Goal: Complete application form

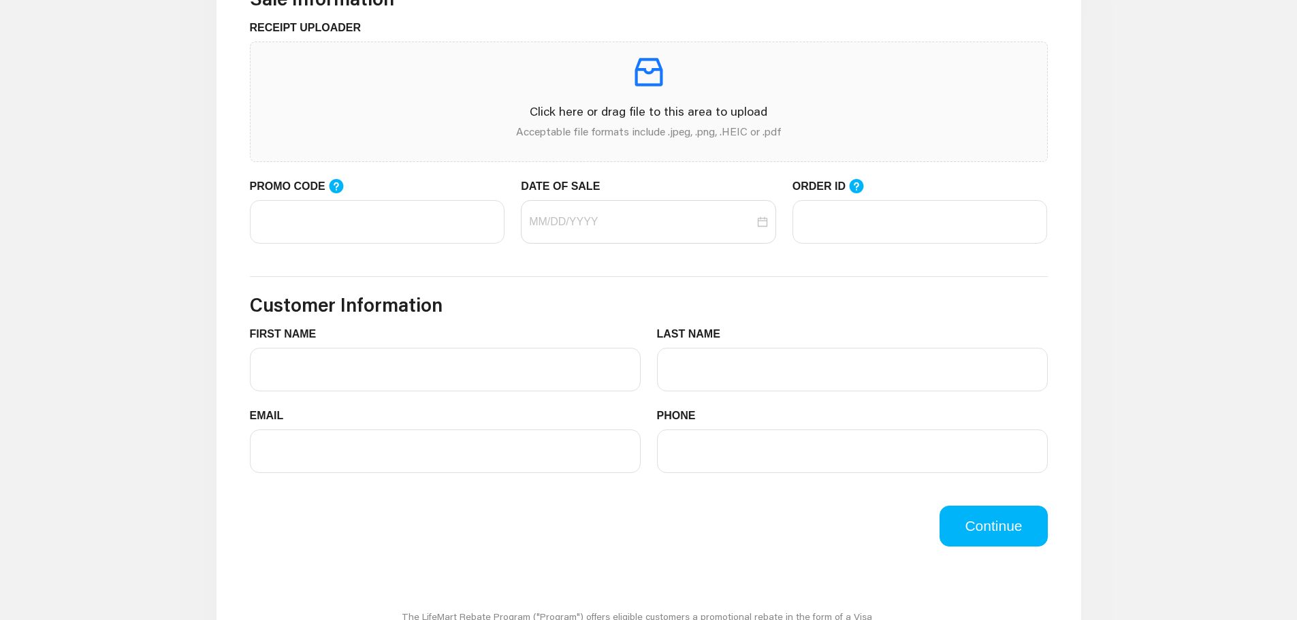
scroll to position [476, 0]
click at [374, 203] on input "PROMO CODE" at bounding box center [377, 221] width 255 height 44
click at [385, 221] on input "PROMO CODE" at bounding box center [377, 221] width 255 height 44
click at [613, 221] on input "DATE OF SALE" at bounding box center [641, 221] width 225 height 16
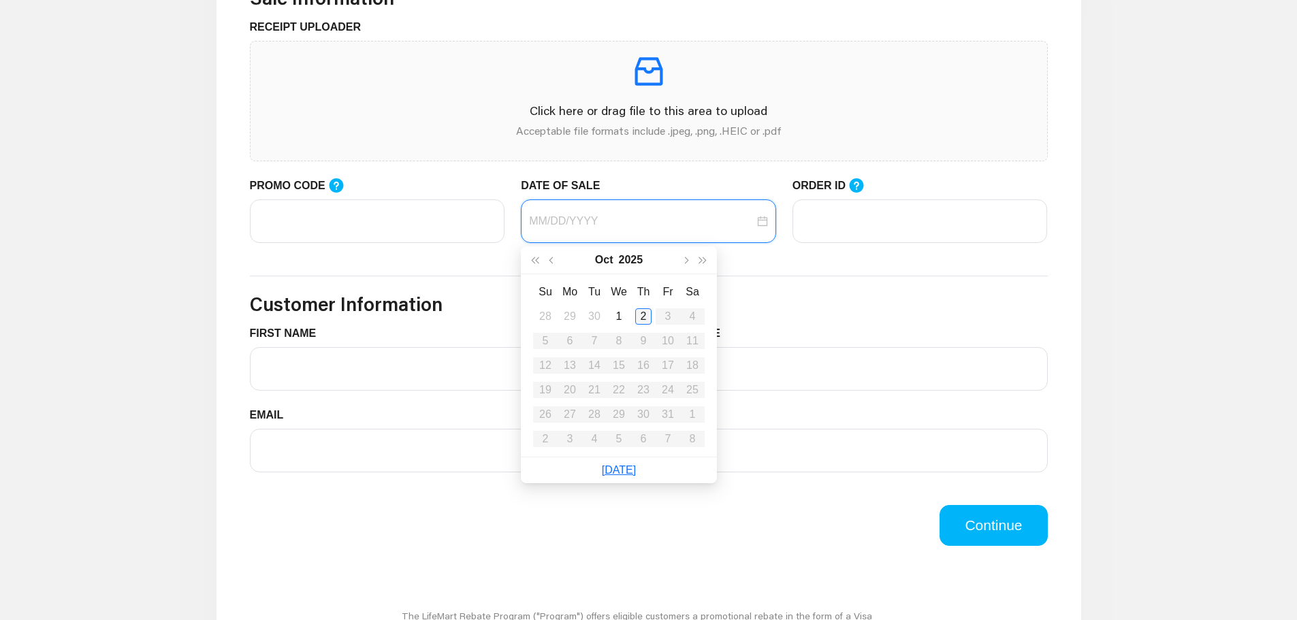
type input "[DATE]"
click at [643, 318] on div "2" at bounding box center [643, 316] width 16 height 16
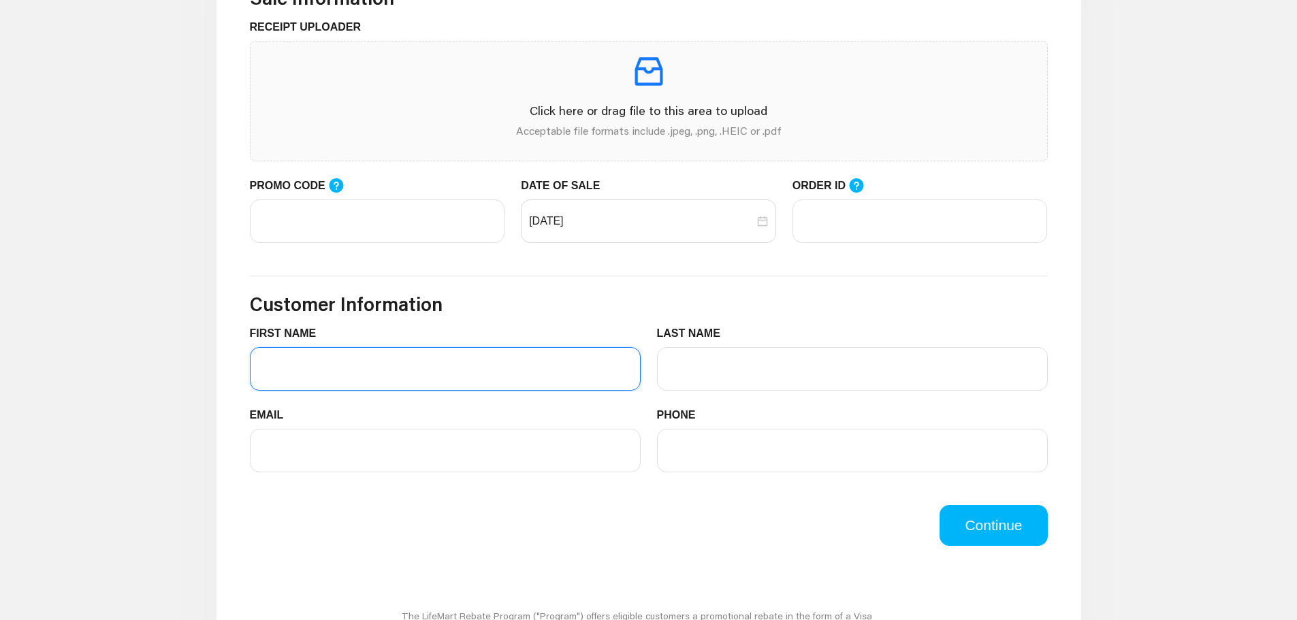
click at [335, 371] on input "FIRST NAME" at bounding box center [445, 369] width 391 height 44
type input "HAYLEE"
type input "[PERSON_NAME]"
type input "[EMAIL_ADDRESS][DOMAIN_NAME]"
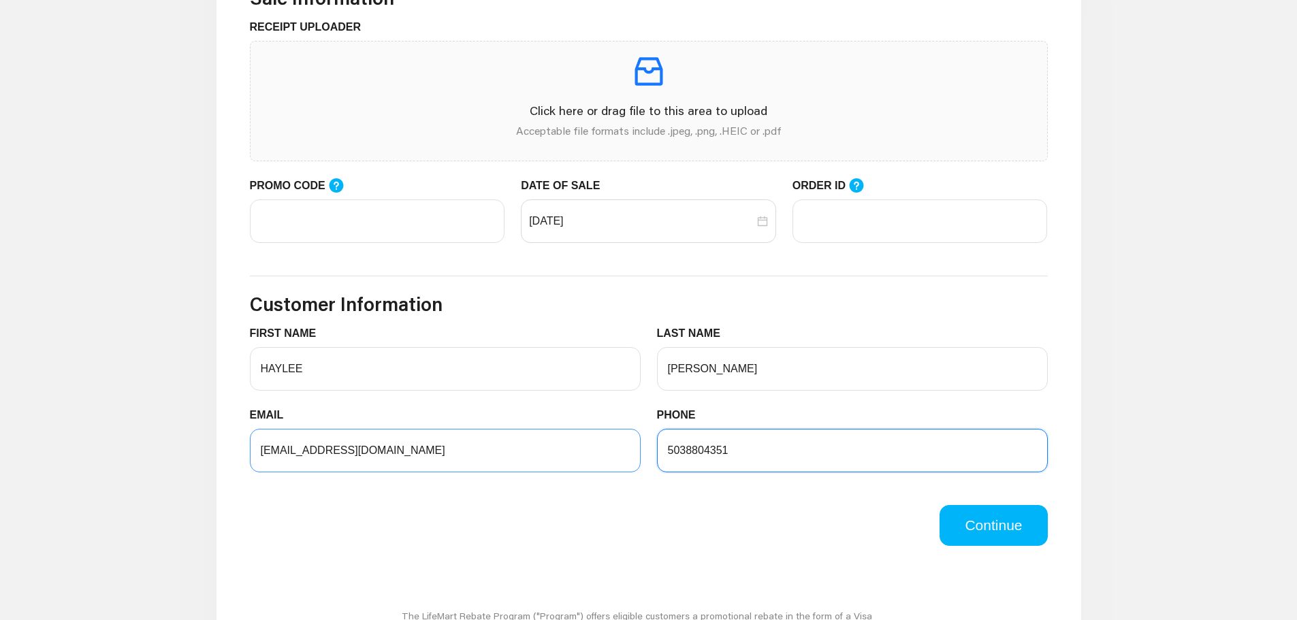
drag, startPoint x: 716, startPoint y: 445, endPoint x: 630, endPoint y: 442, distance: 85.8
click at [630, 442] on div "EMAIL [EMAIL_ADDRESS][DOMAIN_NAME] PHONE [PHONE_NUMBER]" at bounding box center [649, 448] width 814 height 82
type input "5039297490"
click at [641, 513] on div "Continue" at bounding box center [649, 525] width 814 height 41
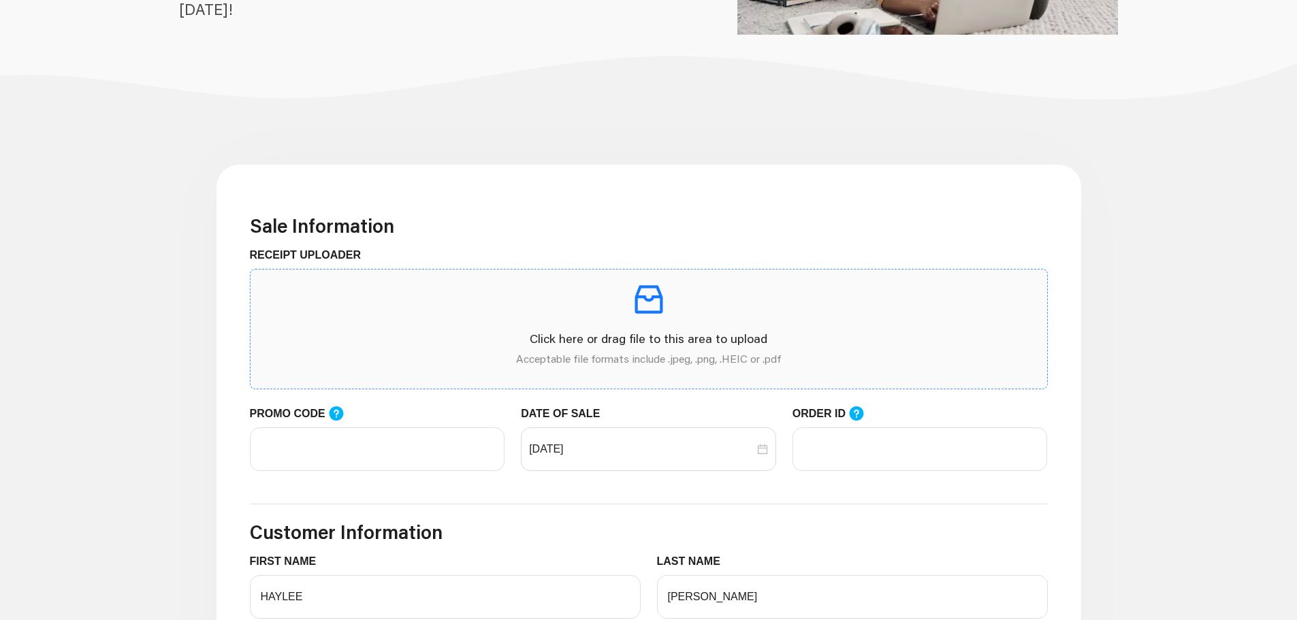
scroll to position [272, 0]
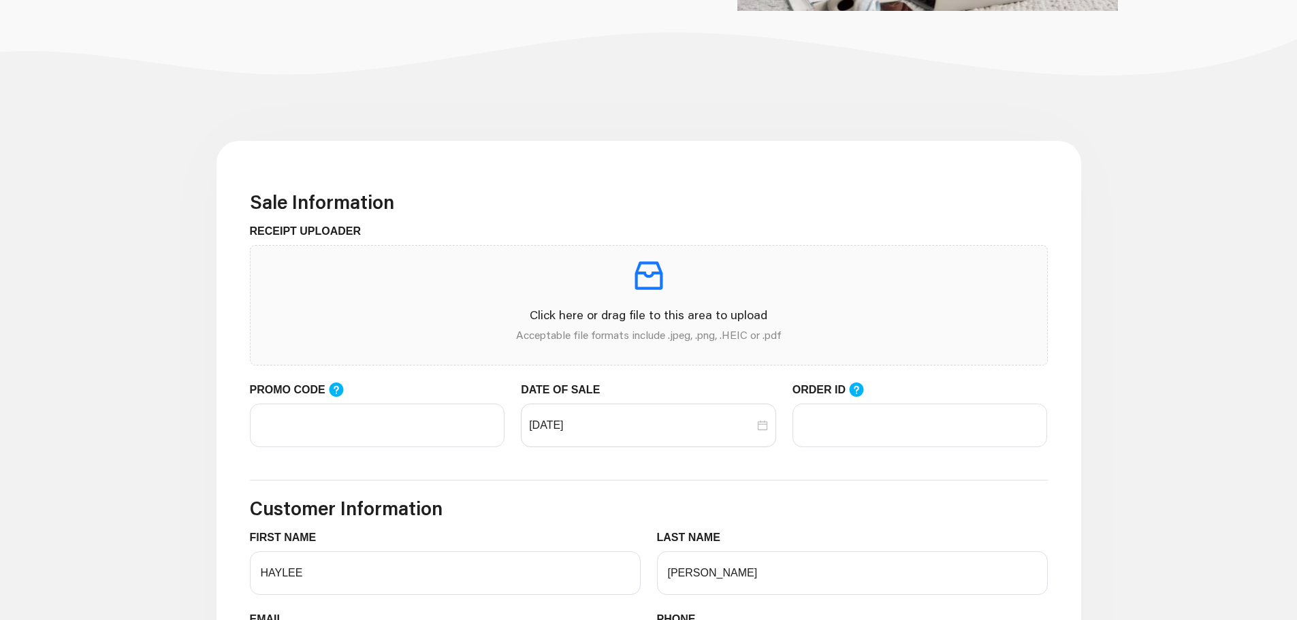
click at [860, 403] on div "ORDER ID" at bounding box center [919, 393] width 255 height 22
click at [858, 418] on input "ORDER ID" at bounding box center [919, 426] width 255 height 44
paste input "923516450"
type input "923516450"
click at [565, 423] on input "[DATE]" at bounding box center [641, 425] width 225 height 16
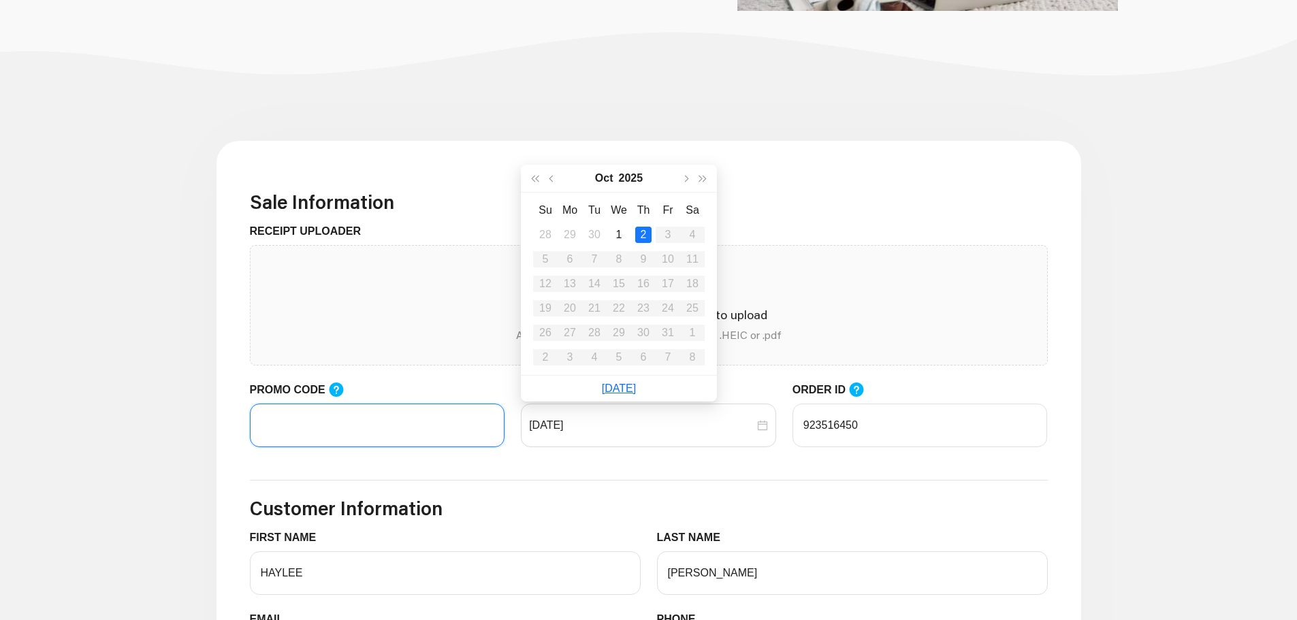
click at [387, 423] on input "PROMO CODE" at bounding box center [377, 426] width 255 height 44
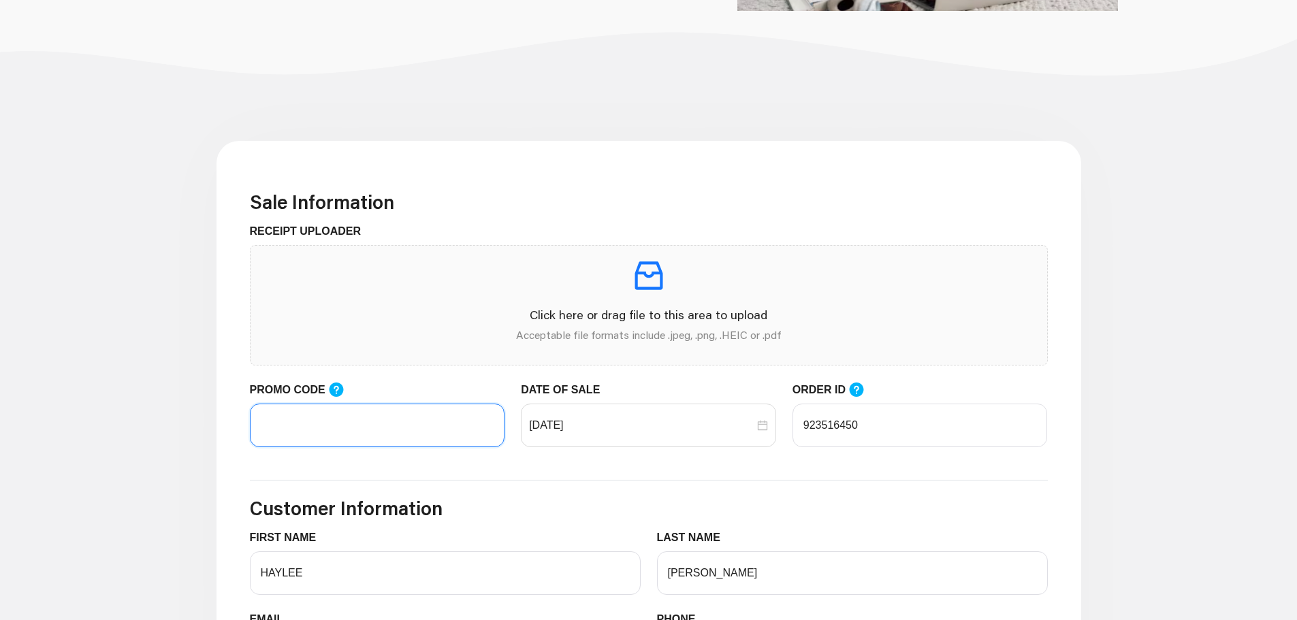
drag, startPoint x: 321, startPoint y: 425, endPoint x: 297, endPoint y: 438, distance: 28.0
click at [297, 438] on input "PROMO CODE" at bounding box center [377, 426] width 255 height 44
paste input "LIFEMART20"
type input "LIFEMART20"
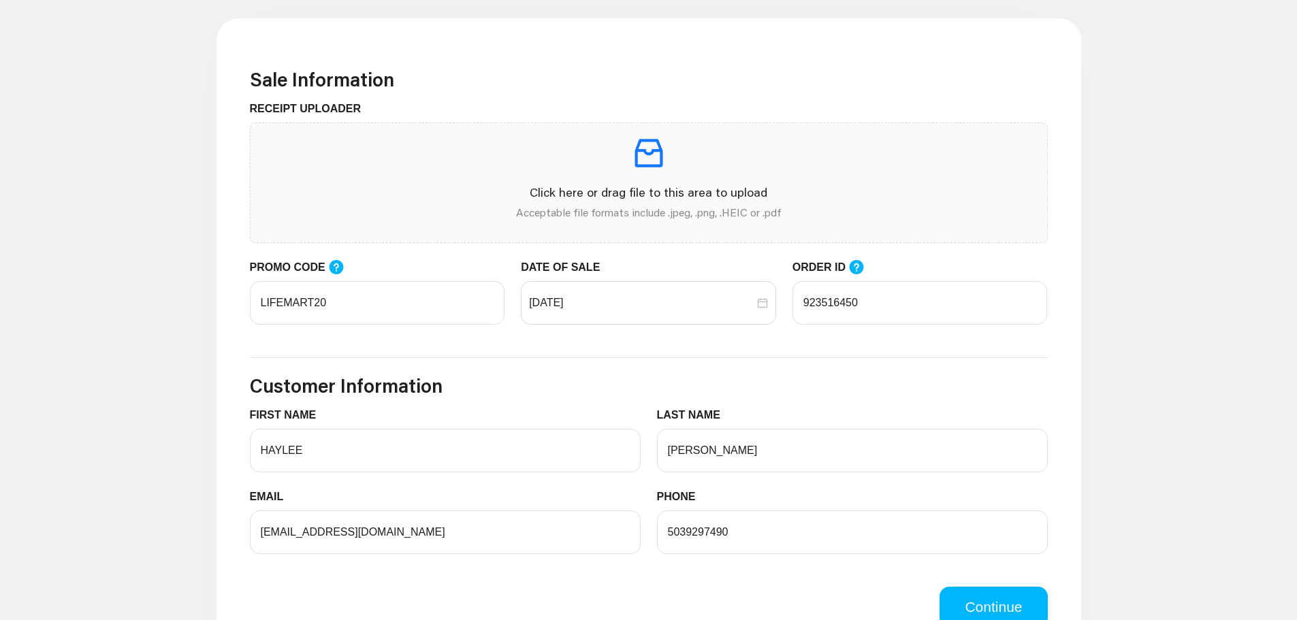
scroll to position [544, 0]
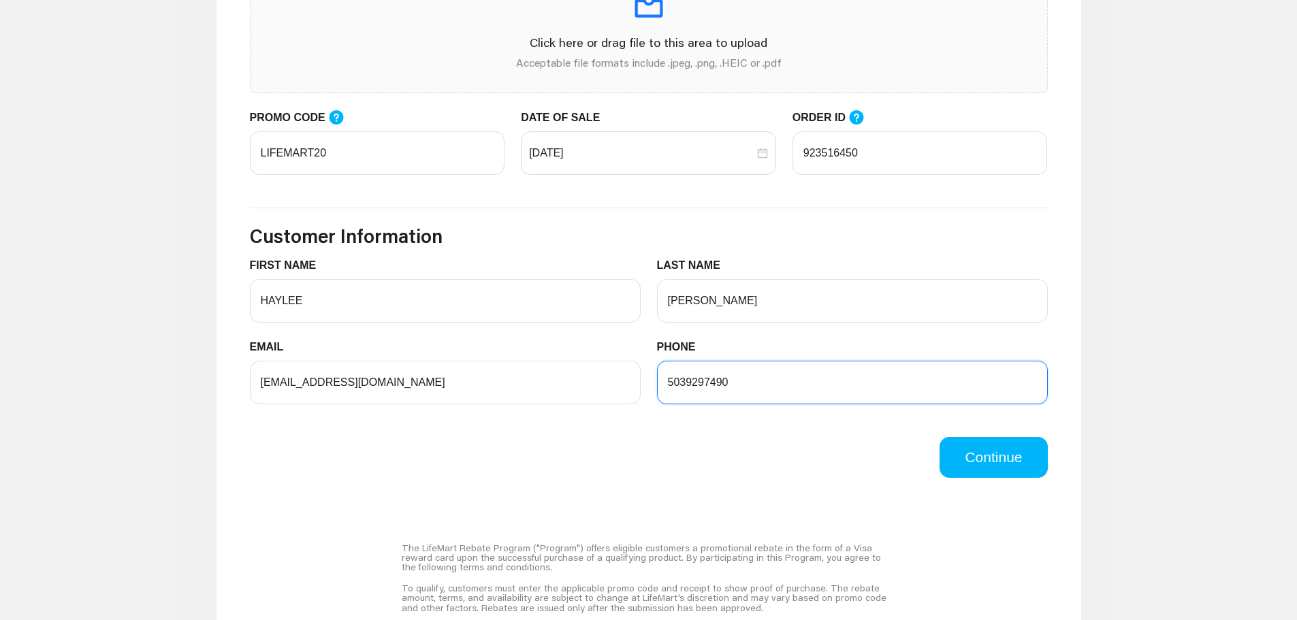
click at [743, 406] on div "PHONE [PHONE_NUMBER]" at bounding box center [852, 380] width 407 height 82
drag, startPoint x: 745, startPoint y: 385, endPoint x: 666, endPoint y: 378, distance: 80.0
click at [666, 378] on input "5039297490" at bounding box center [852, 383] width 391 height 44
type input "5038804351"
click at [1189, 212] on main "Sale Information RECEIPT UPLOADER Click here or drag file to this area to uploa…" at bounding box center [648, 380] width 1297 height 1118
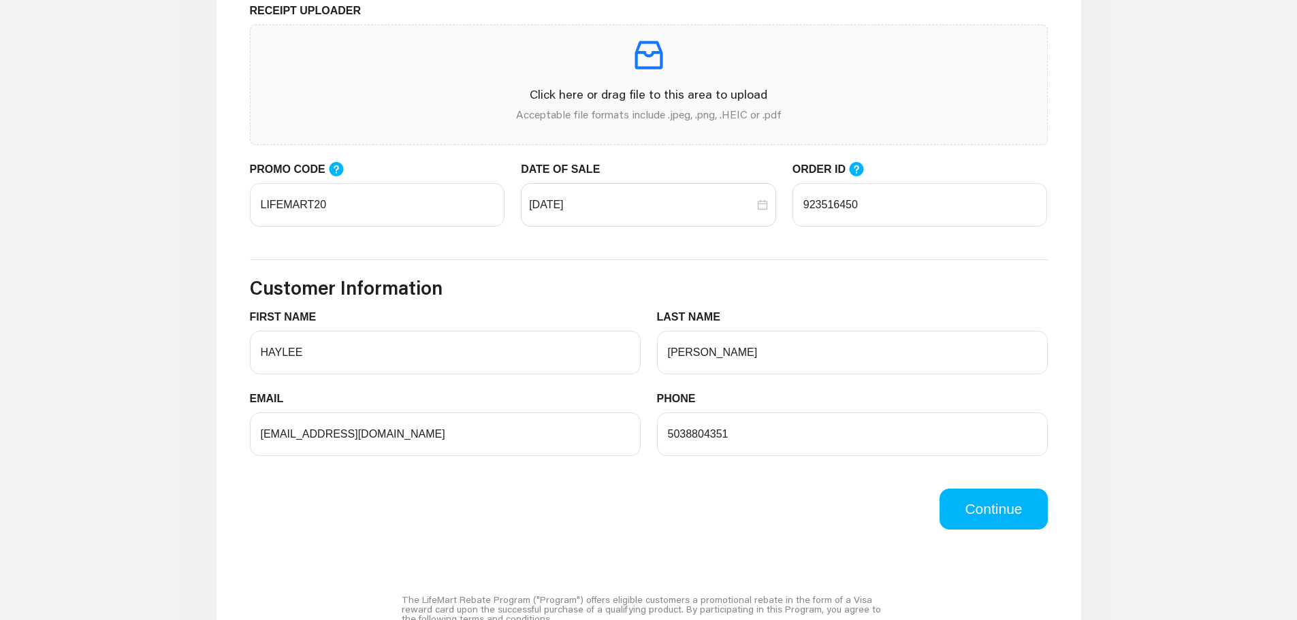
scroll to position [340, 0]
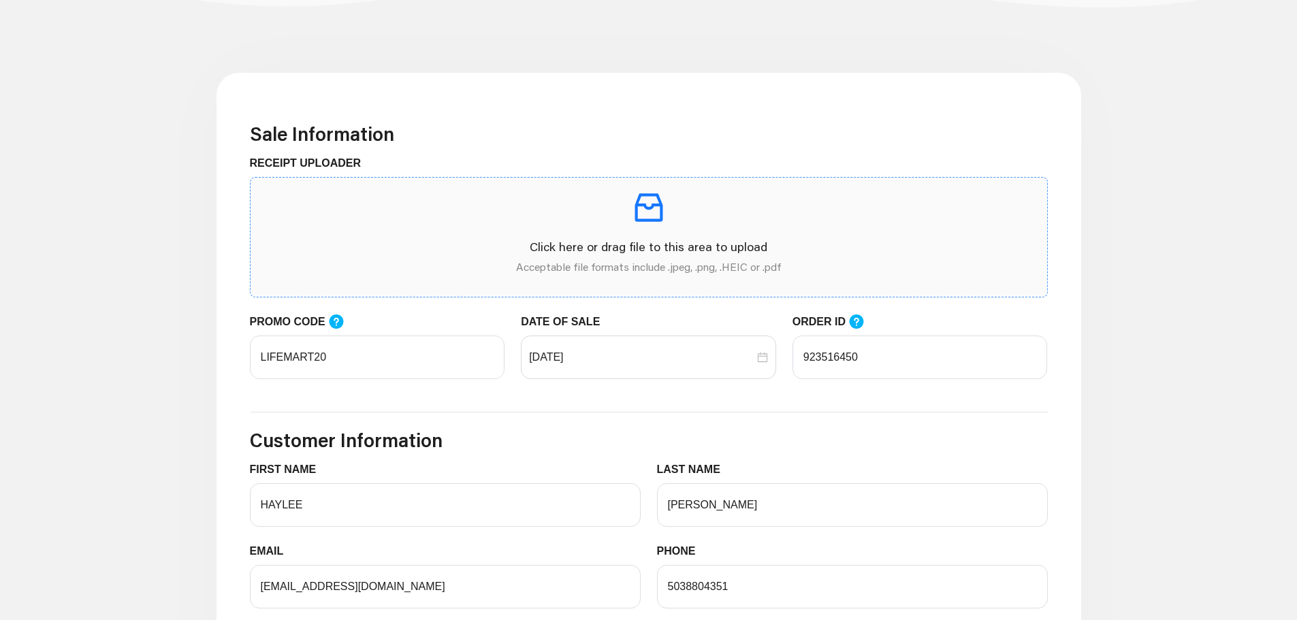
click at [641, 216] on icon "inbox" at bounding box center [649, 208] width 38 height 38
click at [513, 236] on div "Click here or drag file to this area to upload Acceptable file formats include …" at bounding box center [648, 237] width 775 height 97
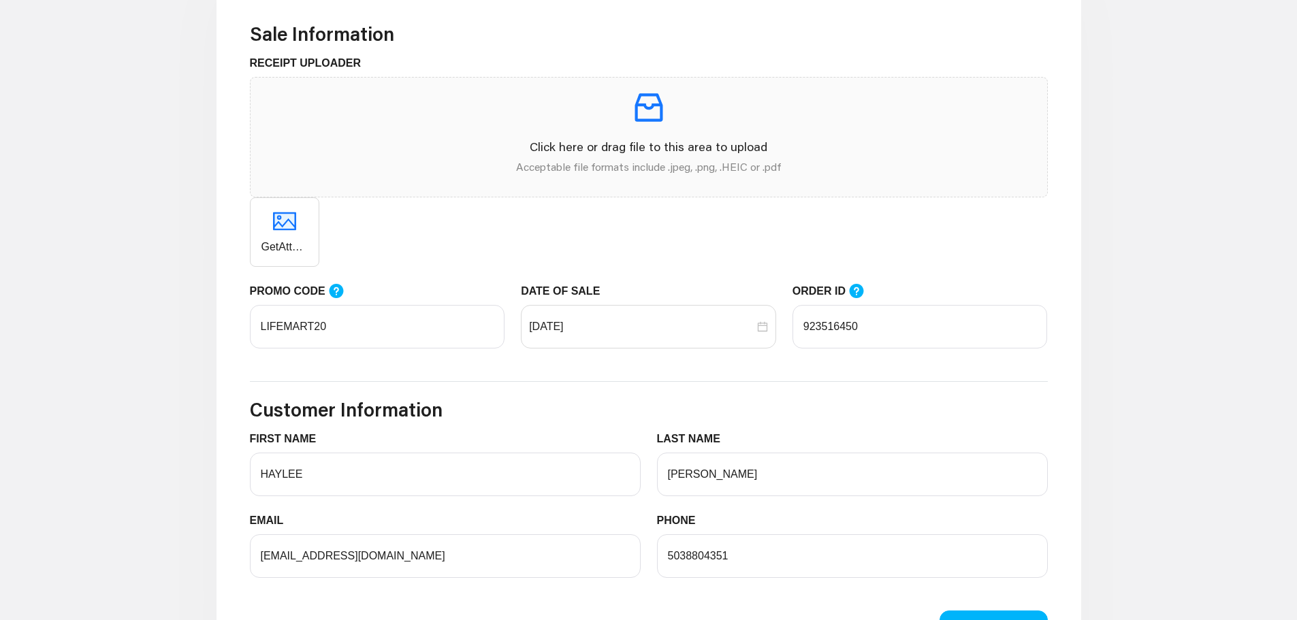
scroll to position [544, 0]
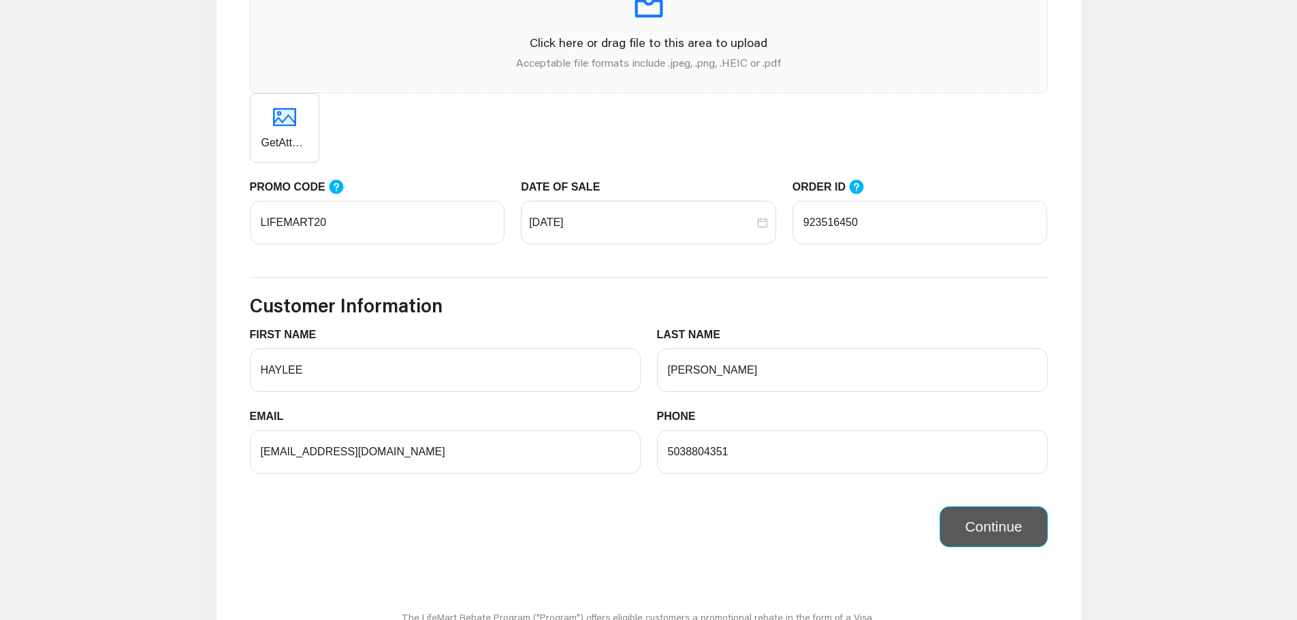
click at [1005, 525] on button "Continue" at bounding box center [993, 526] width 108 height 41
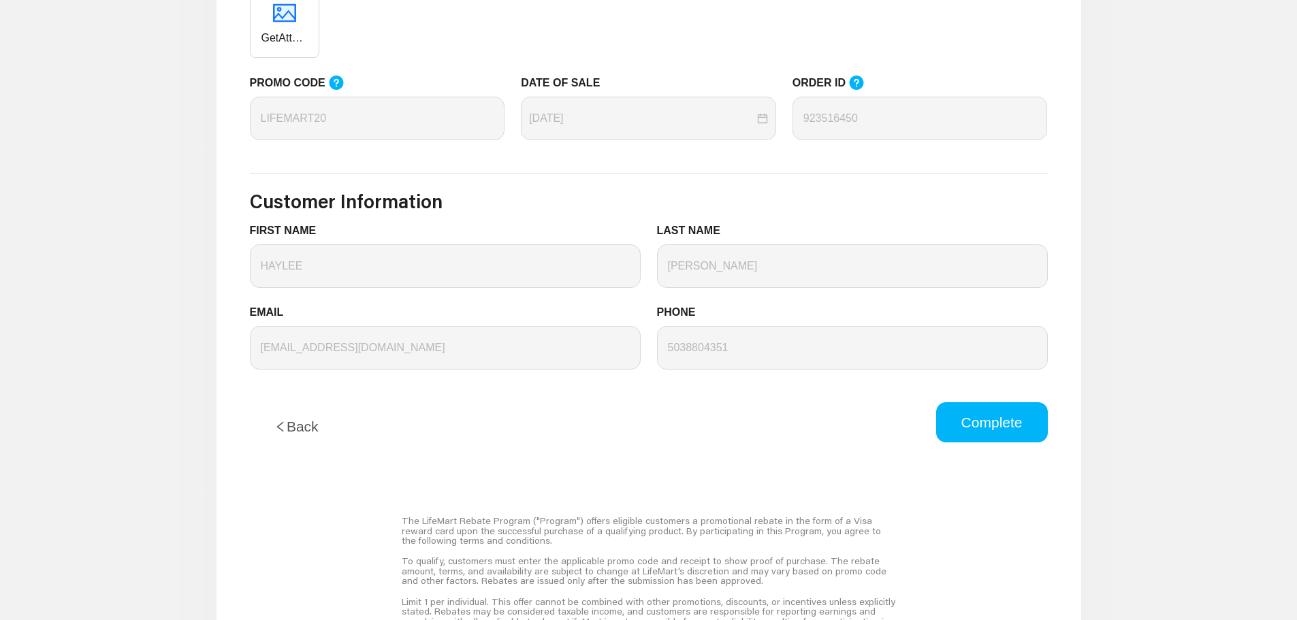
scroll to position [681, 0]
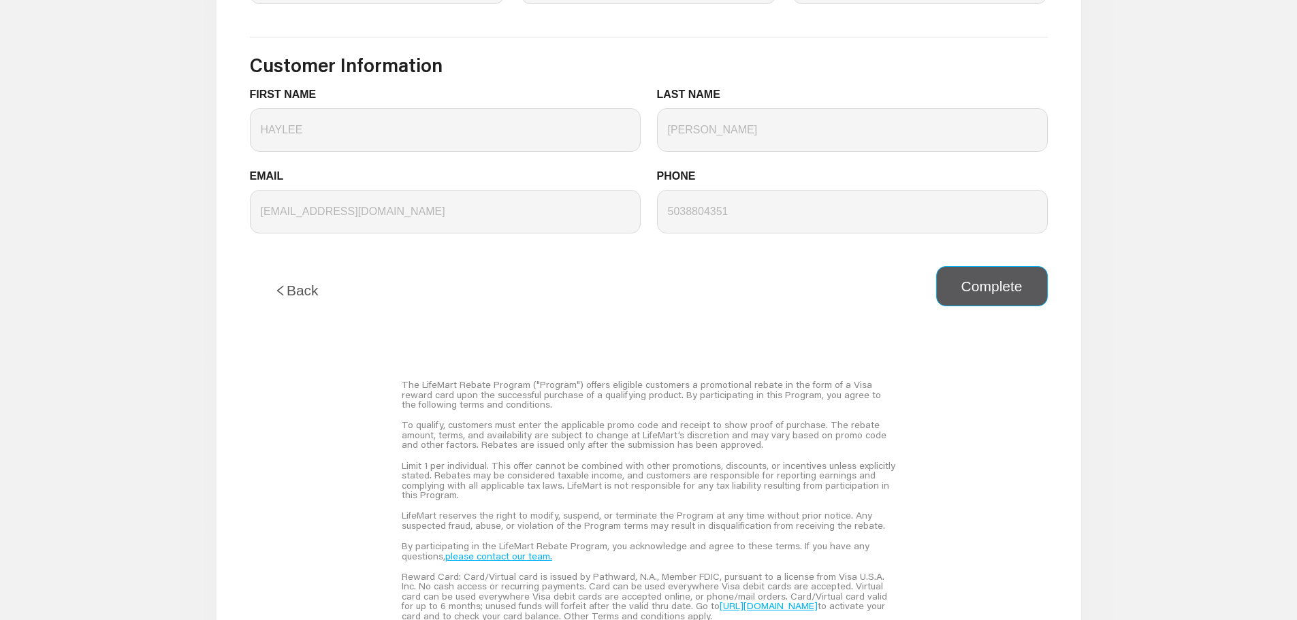
click at [1009, 295] on button "Complete" at bounding box center [992, 286] width 112 height 41
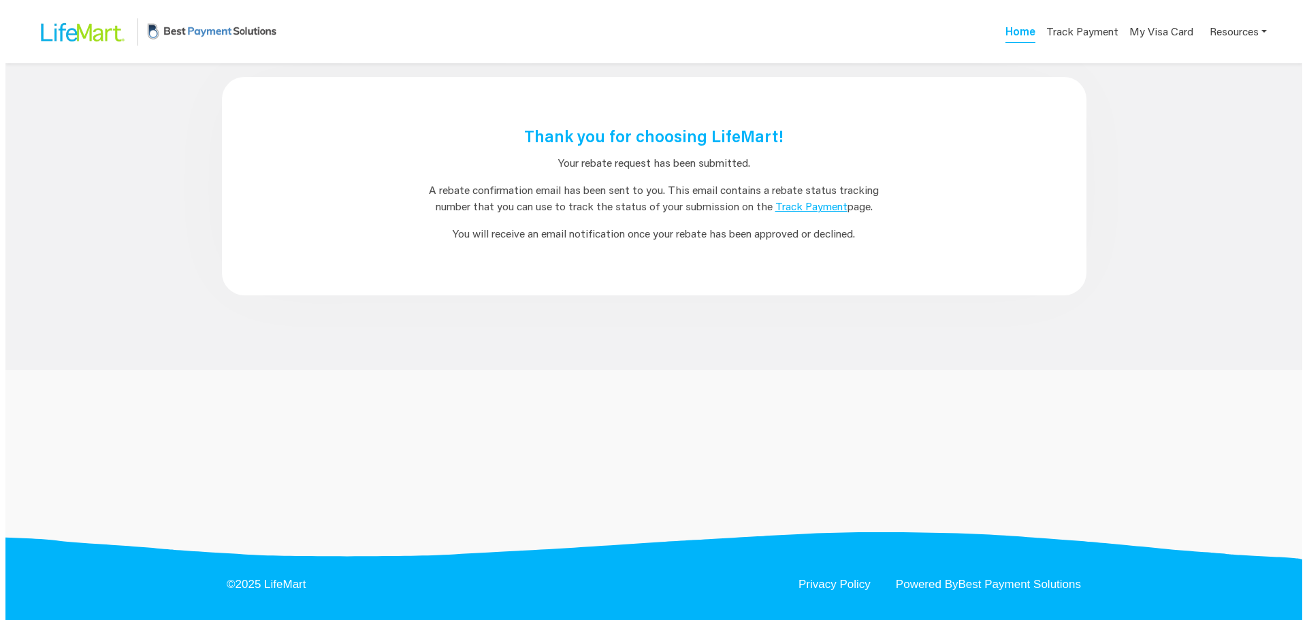
scroll to position [0, 0]
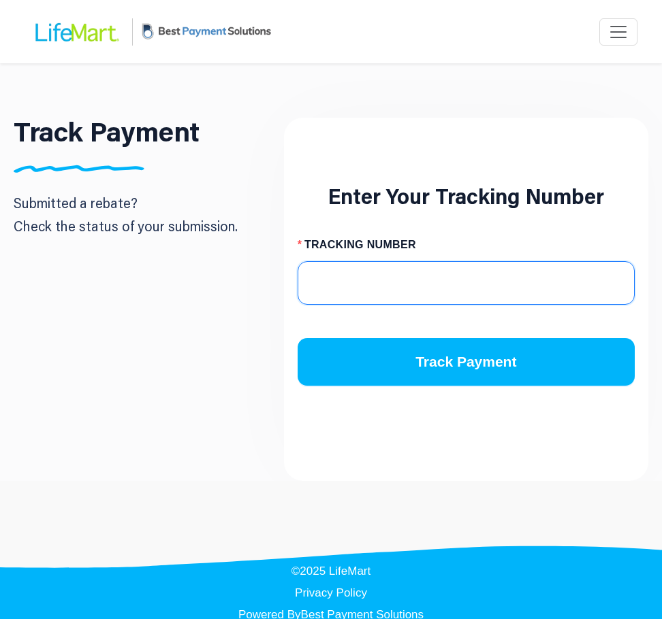
click at [443, 278] on input "TRACKING NUMBER" at bounding box center [465, 283] width 337 height 44
click at [338, 257] on div "TRACKING NUMBER" at bounding box center [465, 247] width 337 height 27
drag, startPoint x: 338, startPoint y: 257, endPoint x: 326, endPoint y: 288, distance: 32.7
click at [326, 288] on input "TRACKING NUMBER" at bounding box center [465, 283] width 337 height 44
paste input "4689470314"
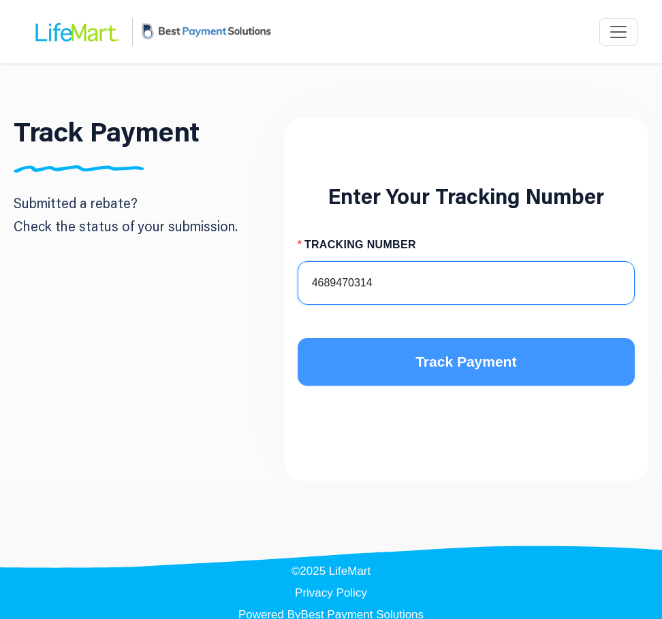
type input "4689470314"
click at [417, 348] on button "Track Payment" at bounding box center [465, 362] width 337 height 48
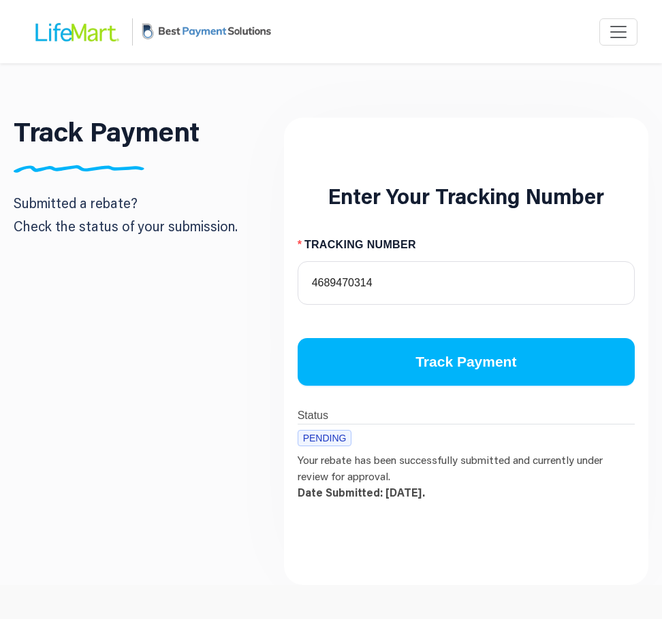
drag, startPoint x: 470, startPoint y: 500, endPoint x: 468, endPoint y: 478, distance: 21.9
click at [378, 500] on p "Your rebate has been successfully submitted and currently under review for appr…" at bounding box center [465, 473] width 337 height 54
click at [521, 483] on p "Your rebate has been successfully submitted and currently under review for appr…" at bounding box center [465, 473] width 337 height 54
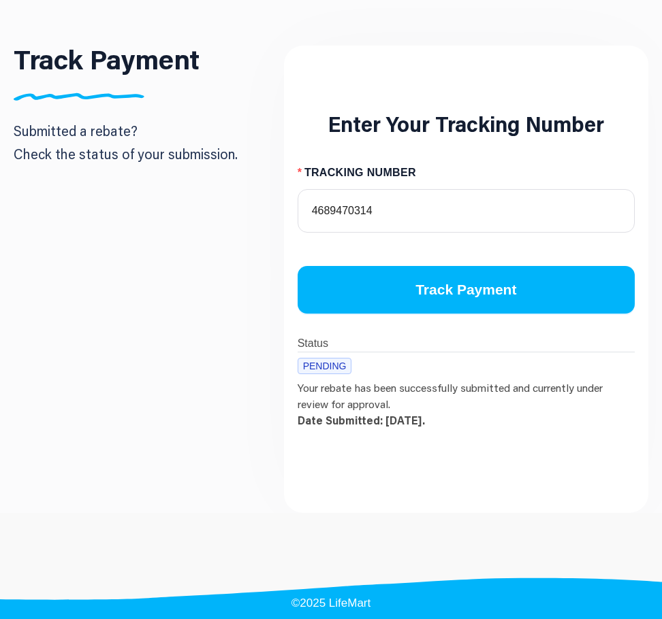
scroll to position [118, 0]
